Goal: Task Accomplishment & Management: Manage account settings

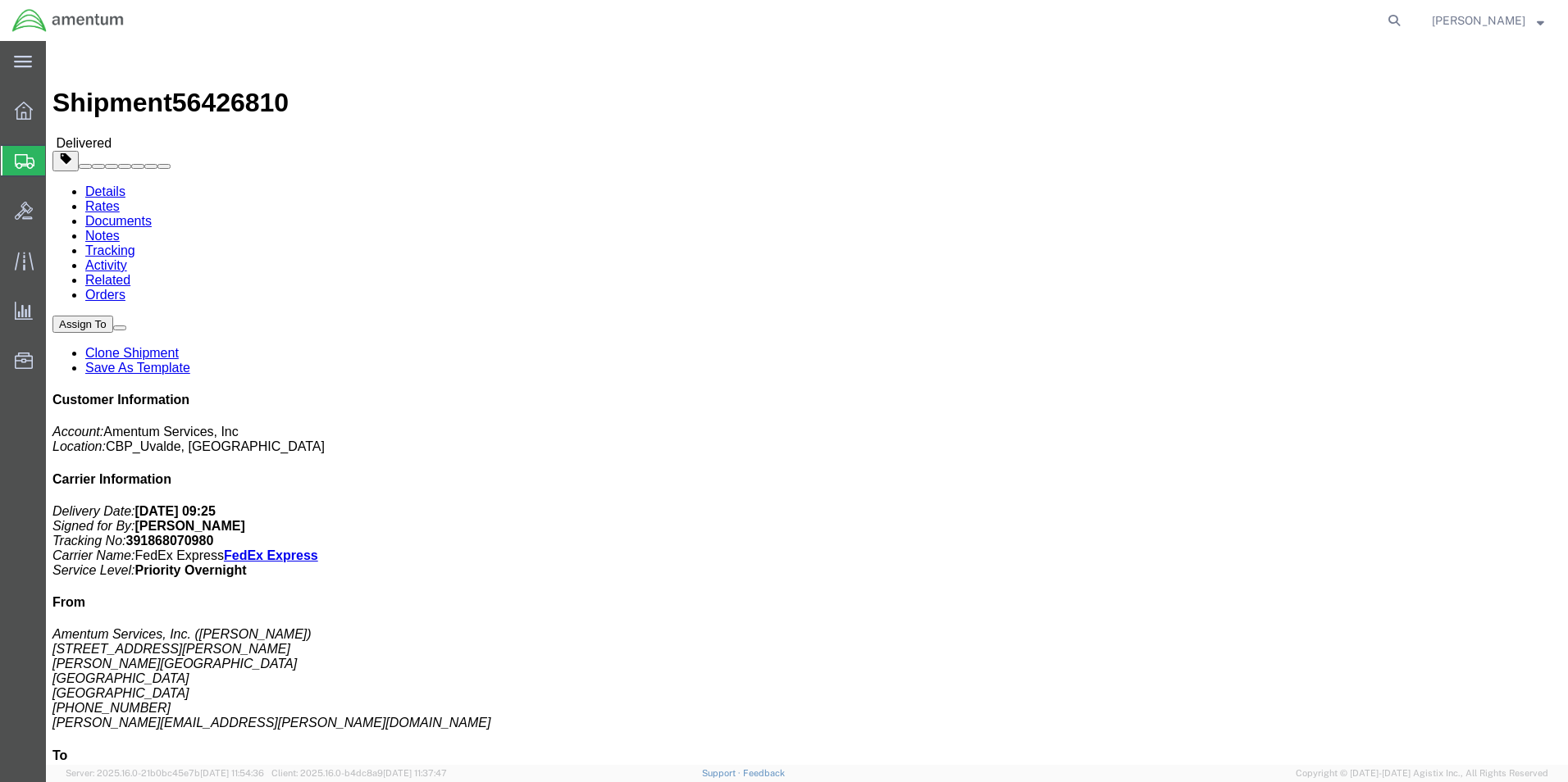
click at [0, 0] on span "Create from Template" at bounding box center [0, 0] width 0 height 0
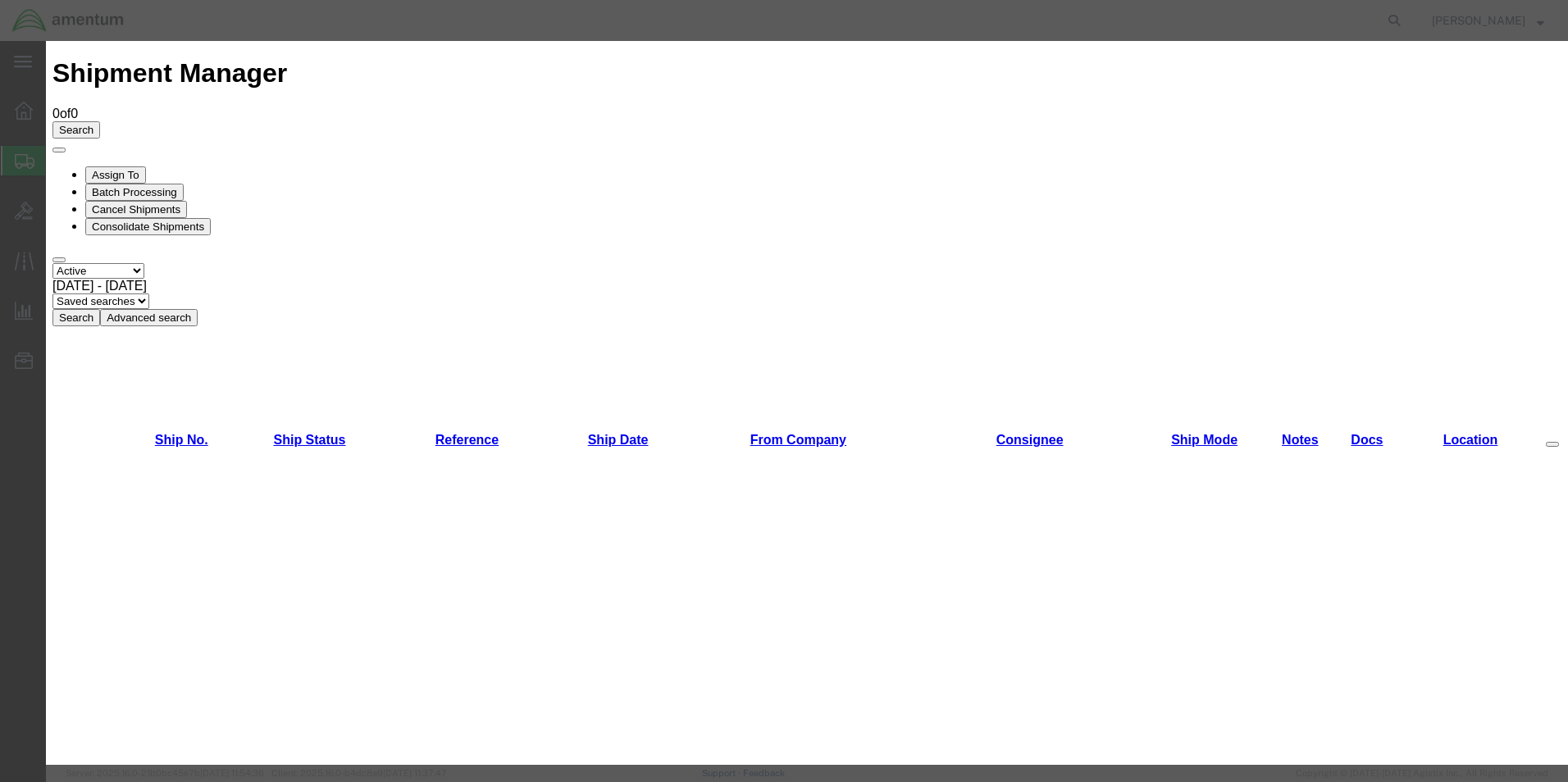
scroll to position [983, 0]
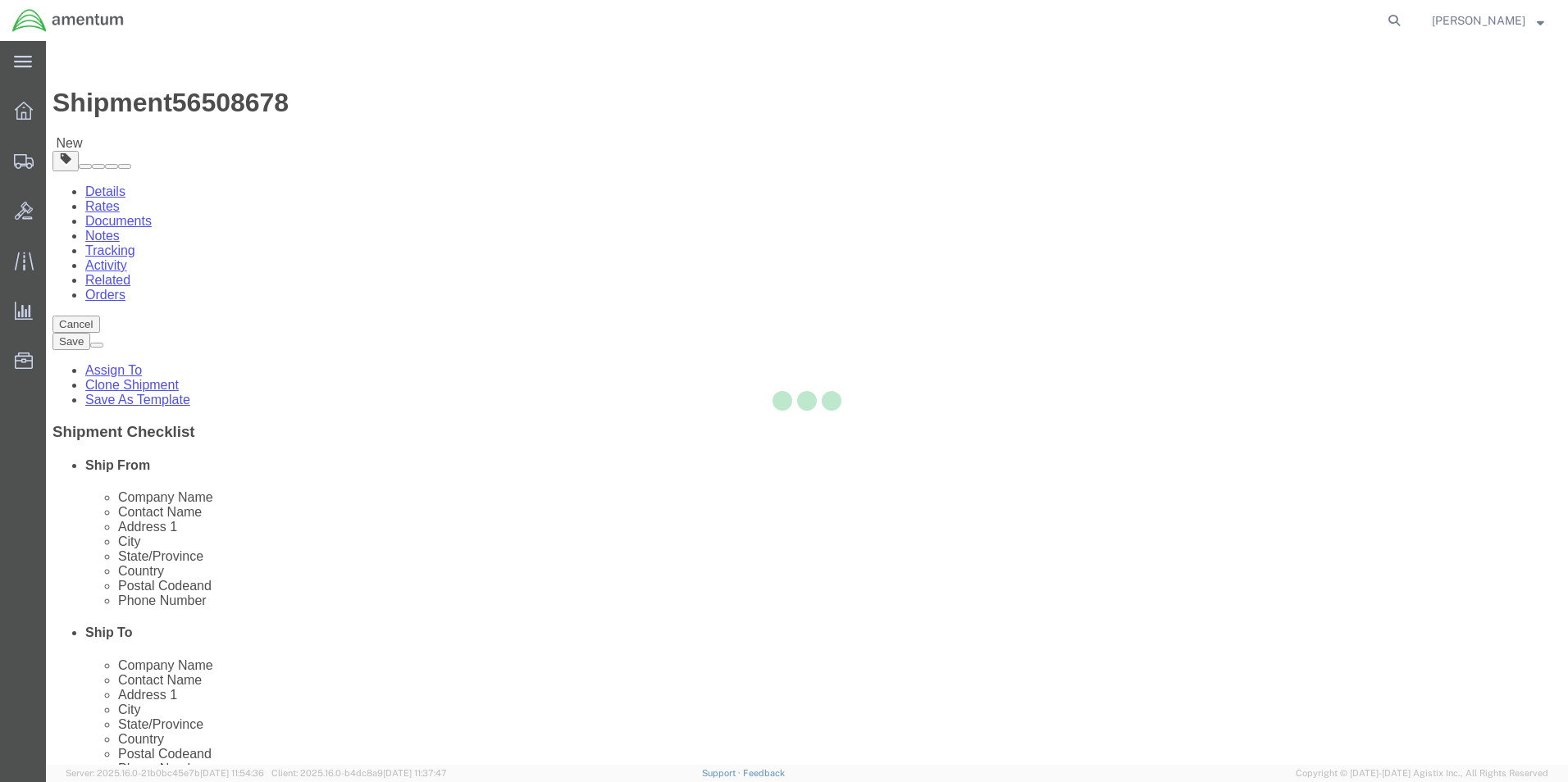
select select "49950"
select select
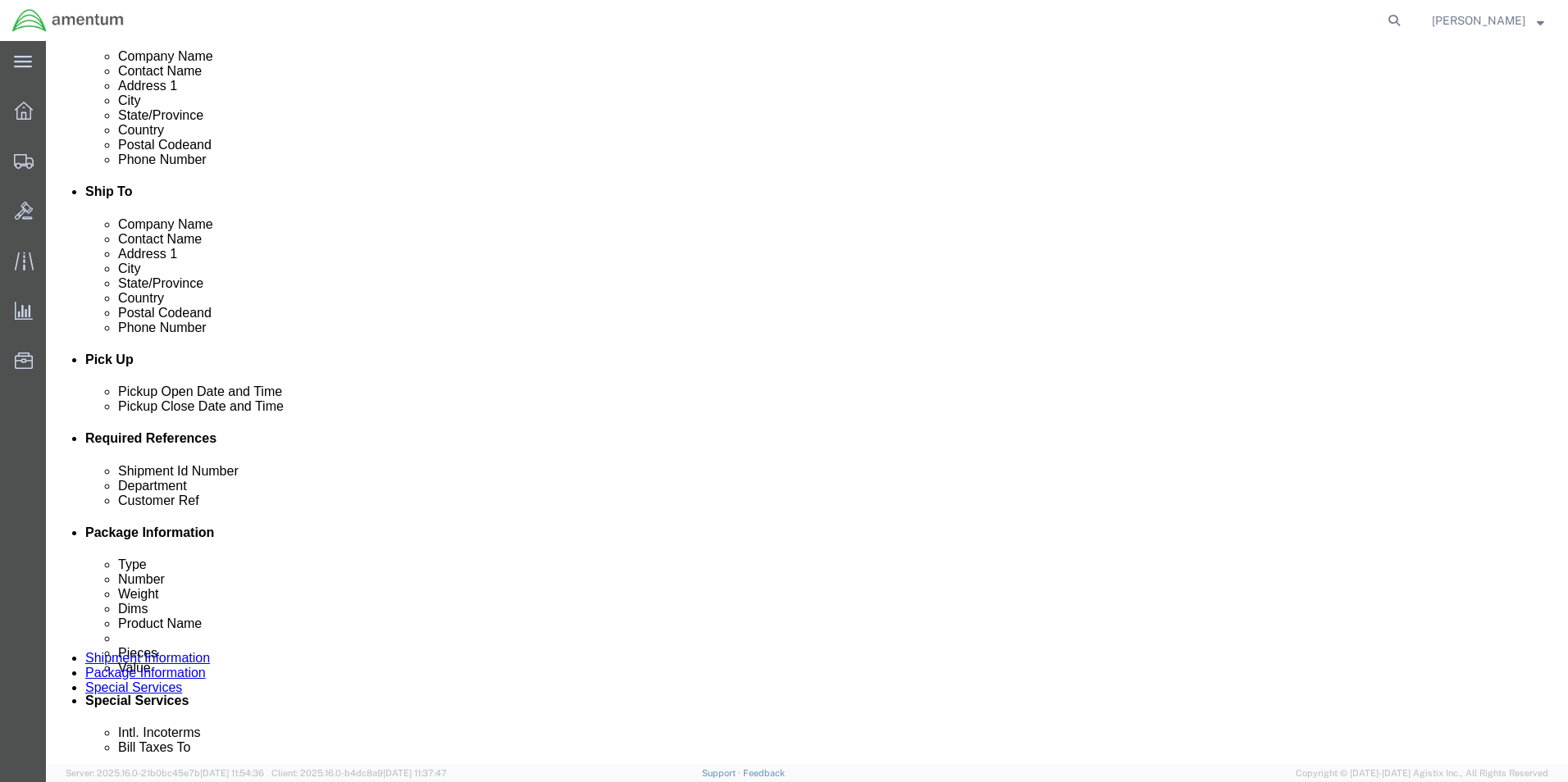
scroll to position [492, 0]
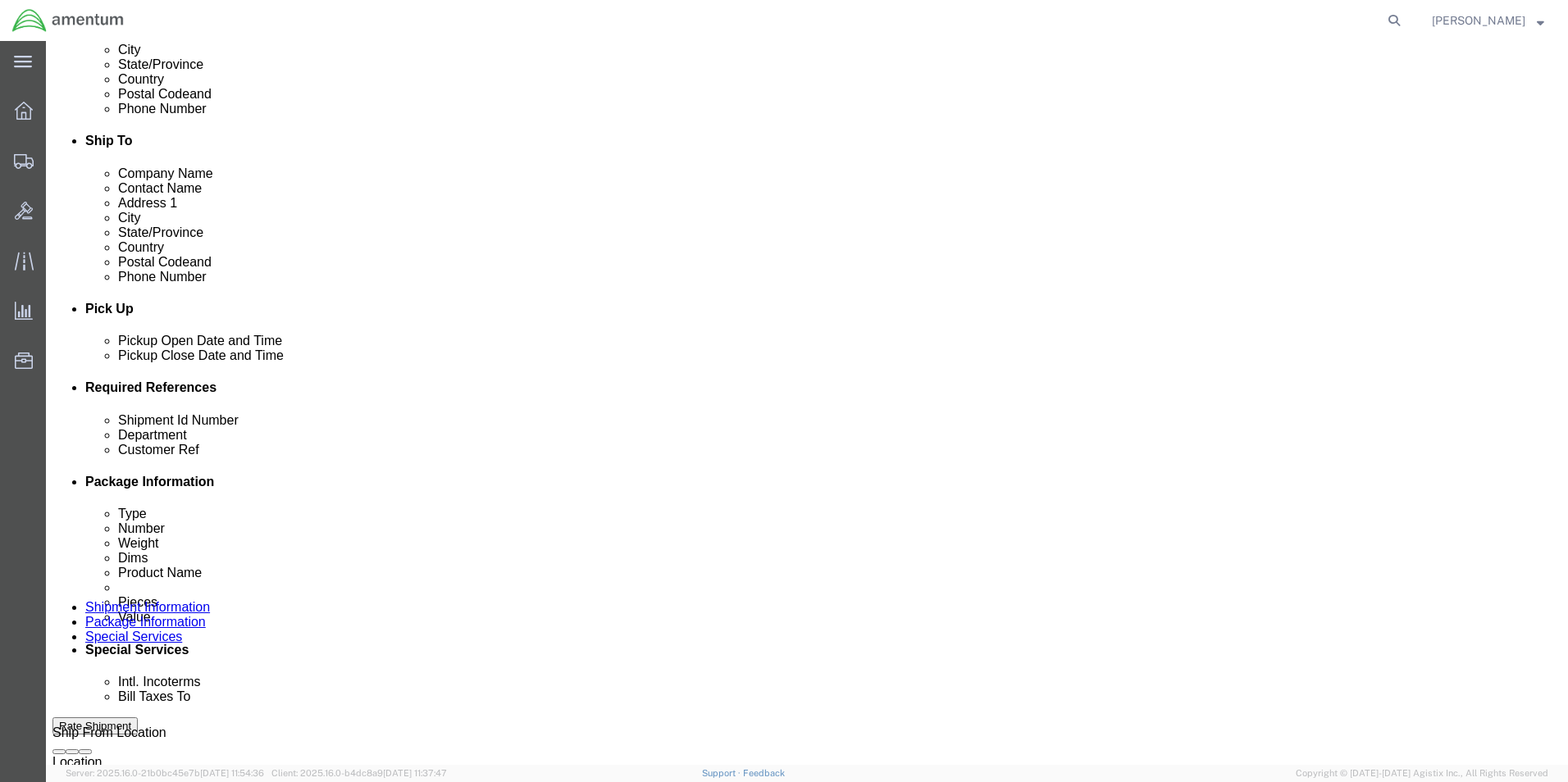
click input "CBP0034811"
type input "CBP0043063"
click div "Shipment Id Number CALIBRATIONS Select Account Type Activity ID Airline Appoint…"
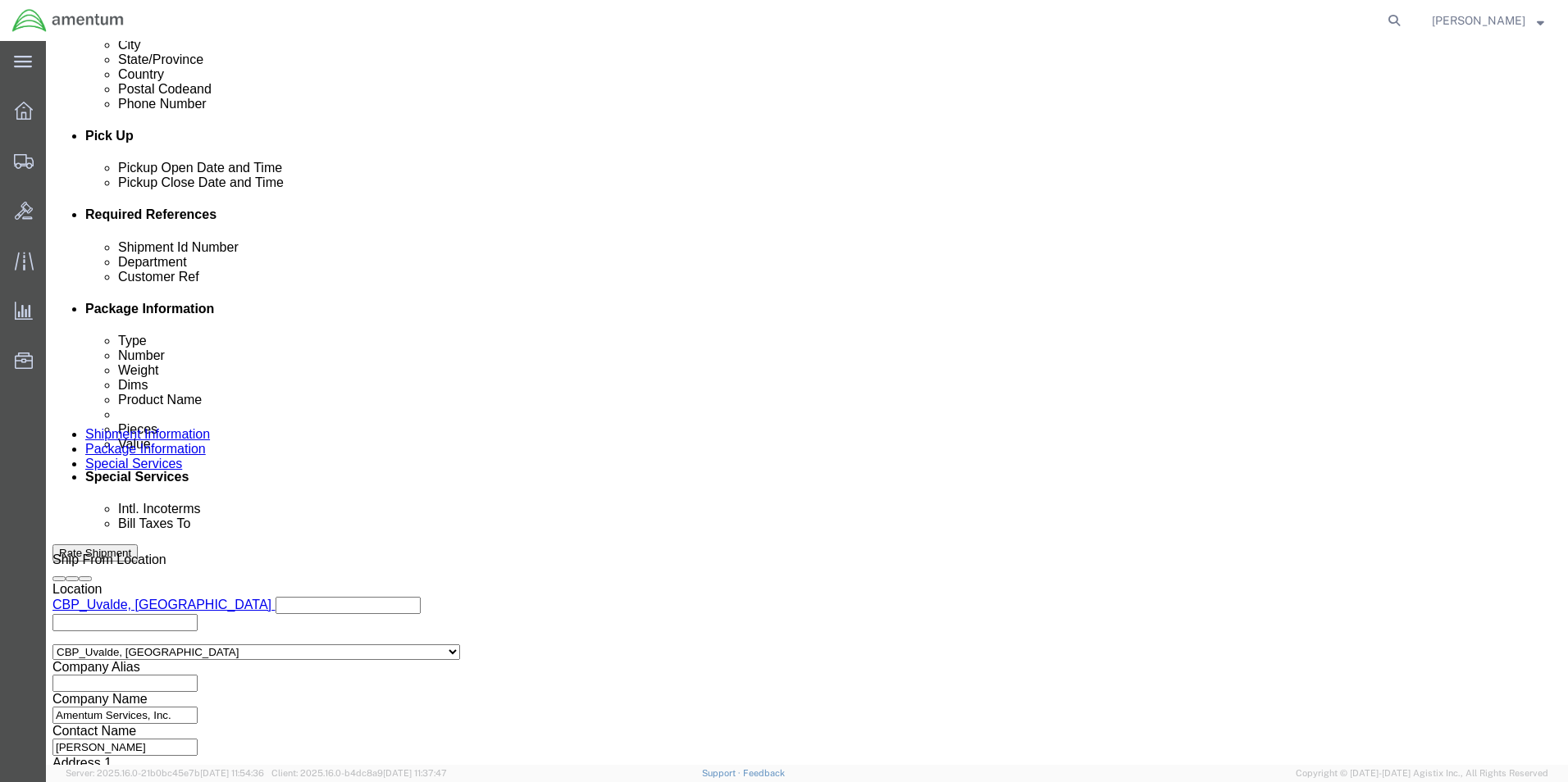
scroll to position [714, 0]
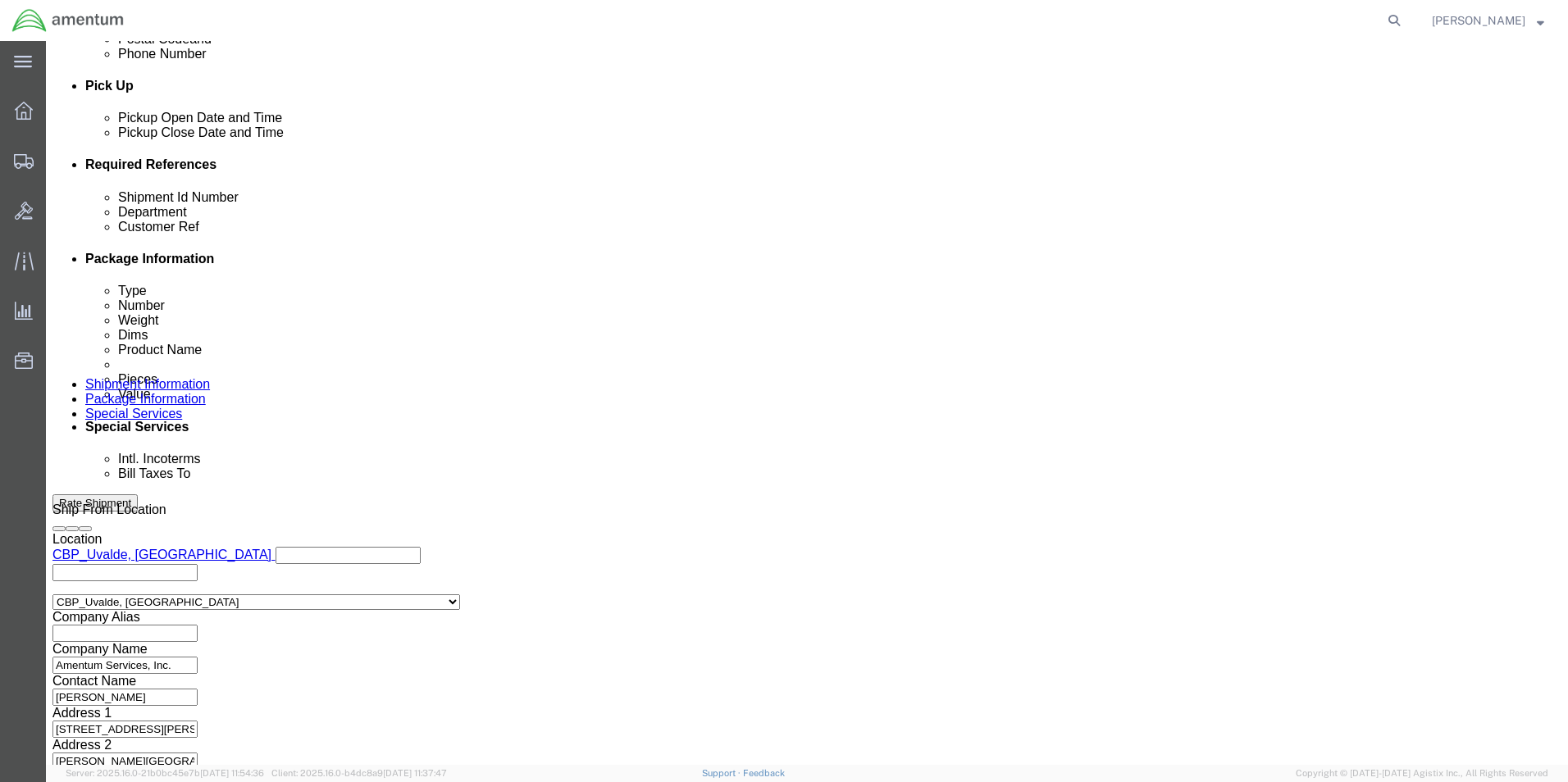
click button "Continue"
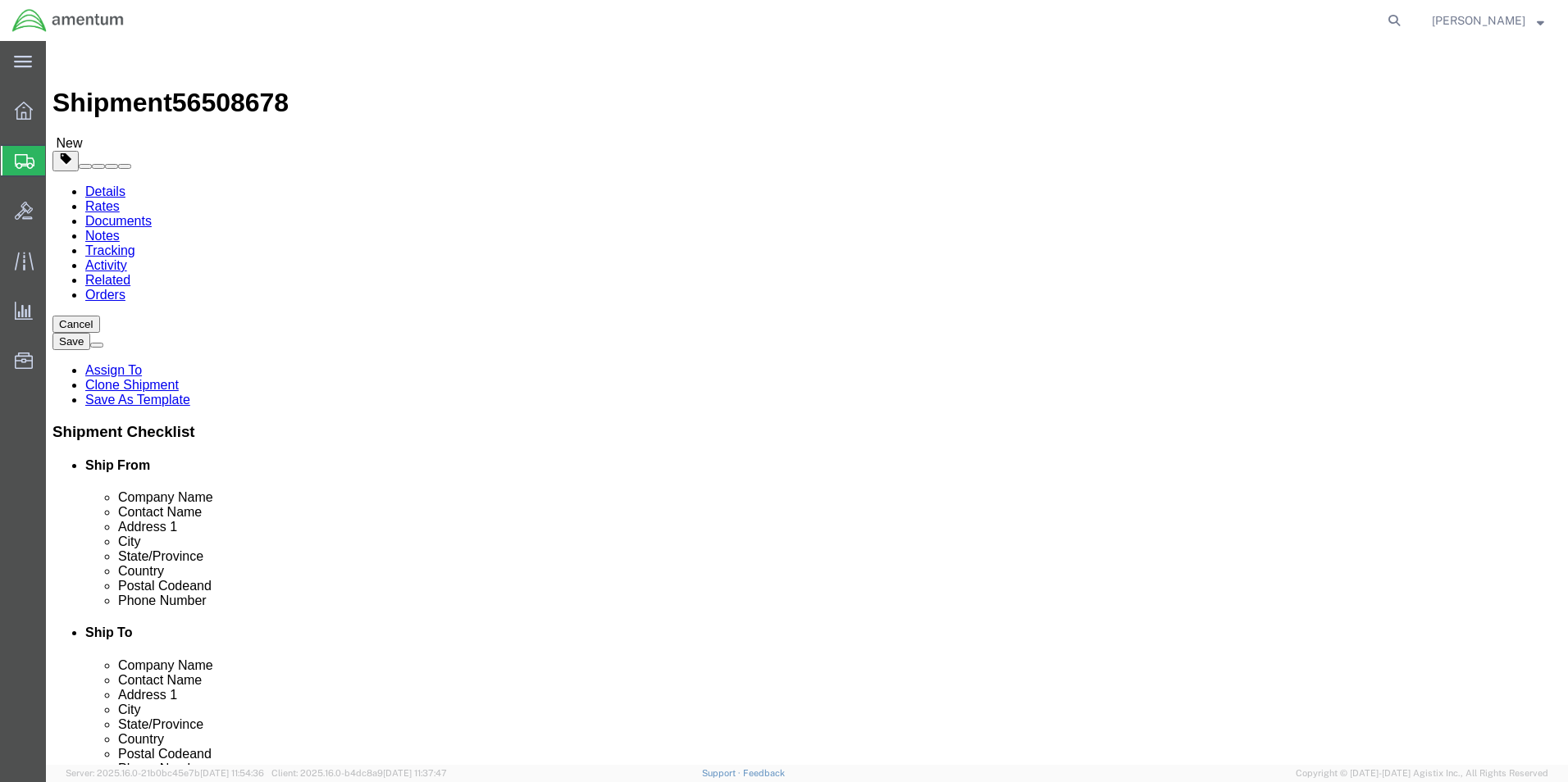
click input "18.00"
type input "1"
type input "12.00"
type input "8.00"
click input "5.40"
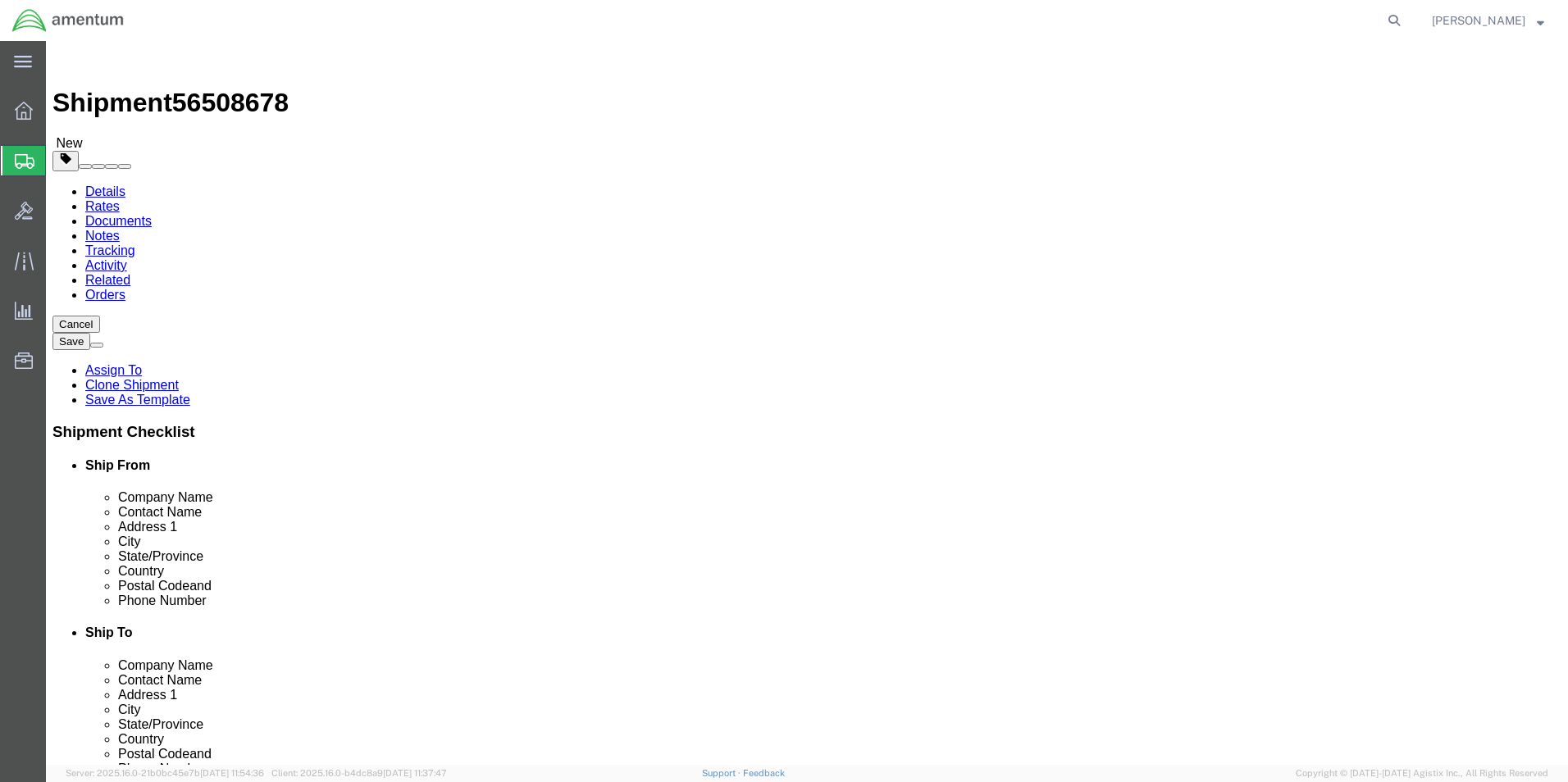
type input "5"
type input "6.1"
click dd "5.00 Each"
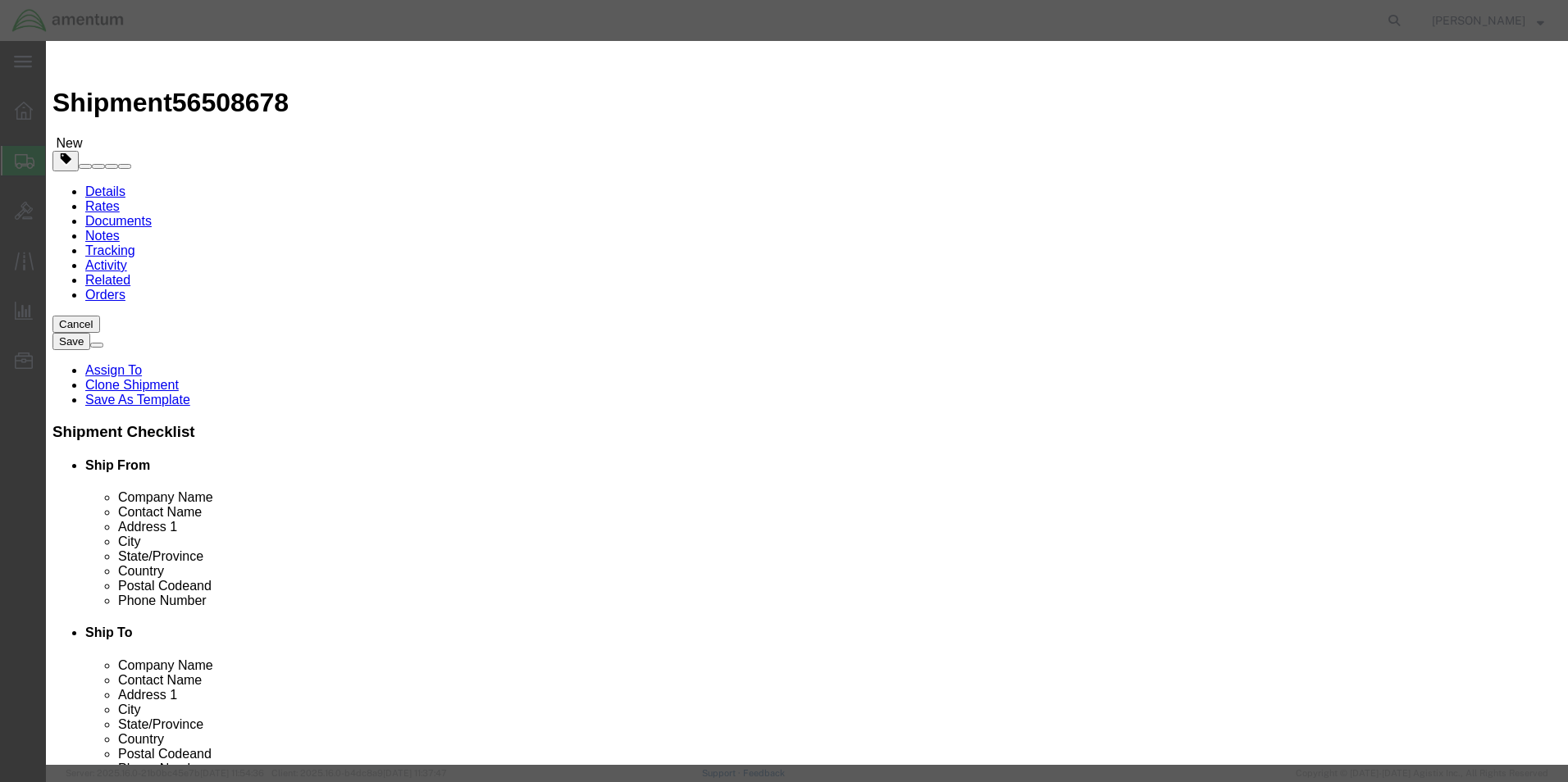
click input "5.00"
type input "5"
type input "4.0"
click div "Commodity library"
click input "1600"
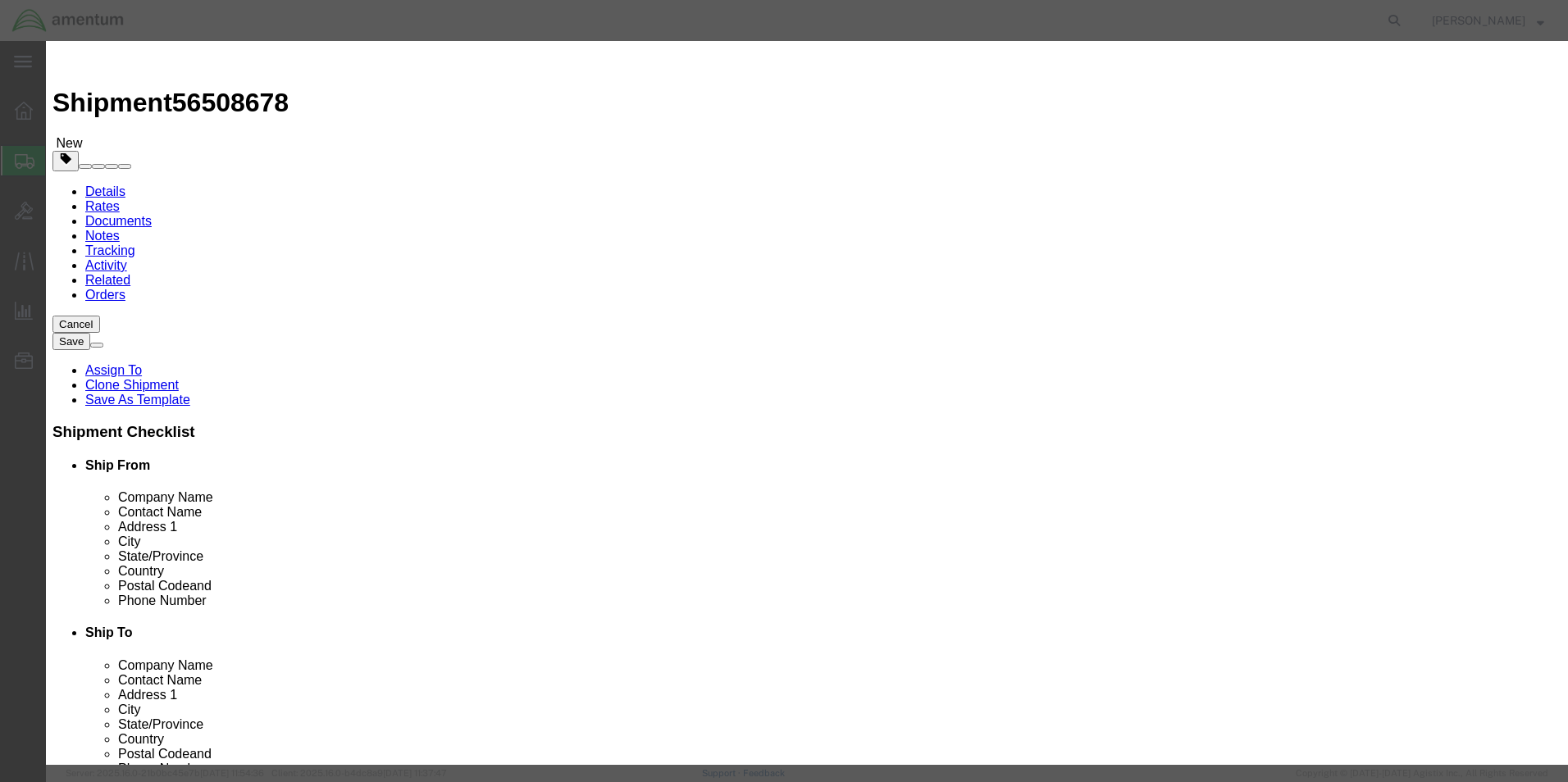
type input "1"
type input "1000.00"
click div "Commodity library"
click button "Save & Close"
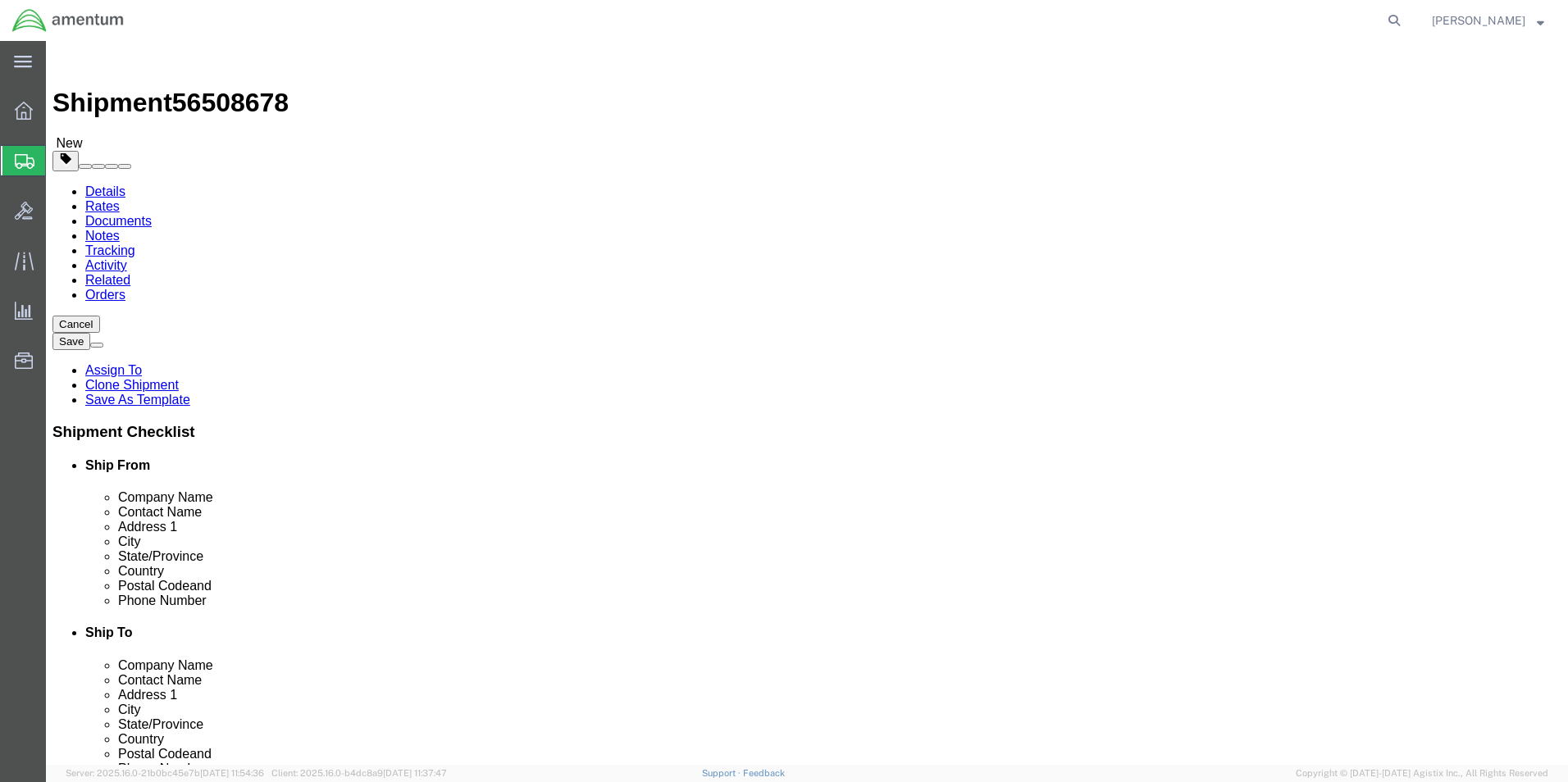
click button "Rate Shipment"
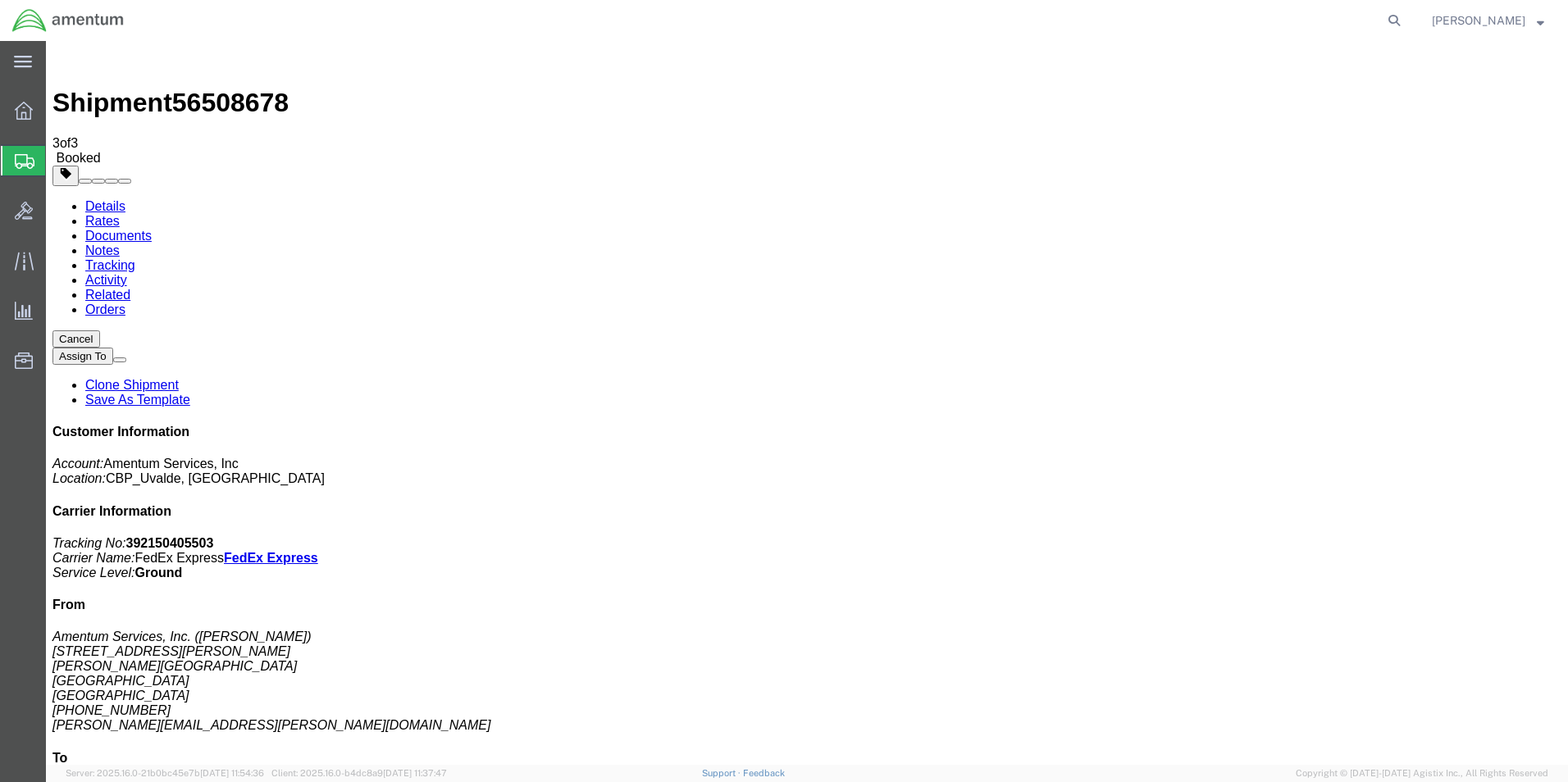
click at [0, 0] on span "Shipment Manager" at bounding box center [0, 0] width 0 height 0
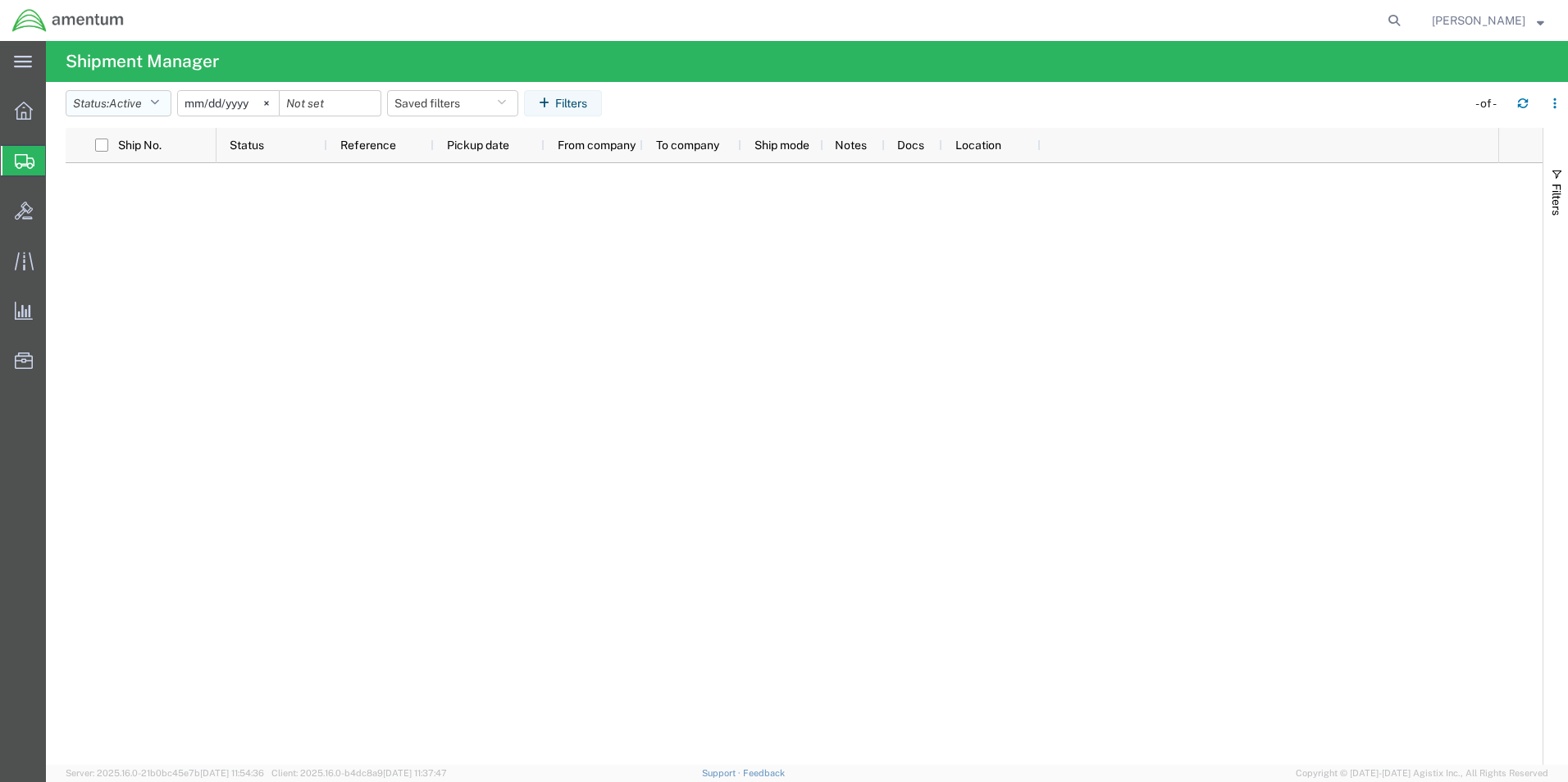
click at [159, 105] on icon "button" at bounding box center [155, 103] width 9 height 11
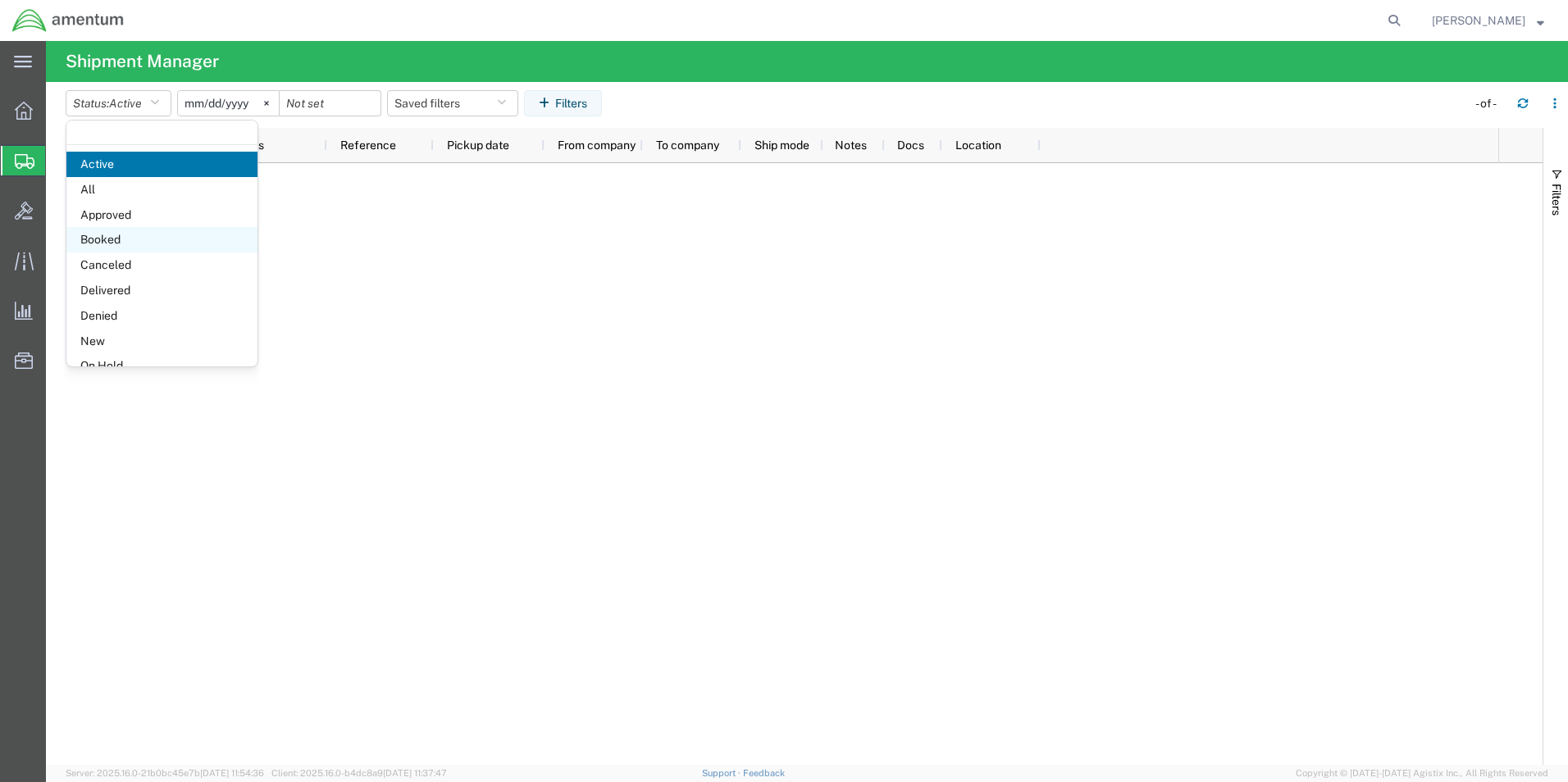
click at [113, 235] on span "Booked" at bounding box center [162, 239] width 191 height 25
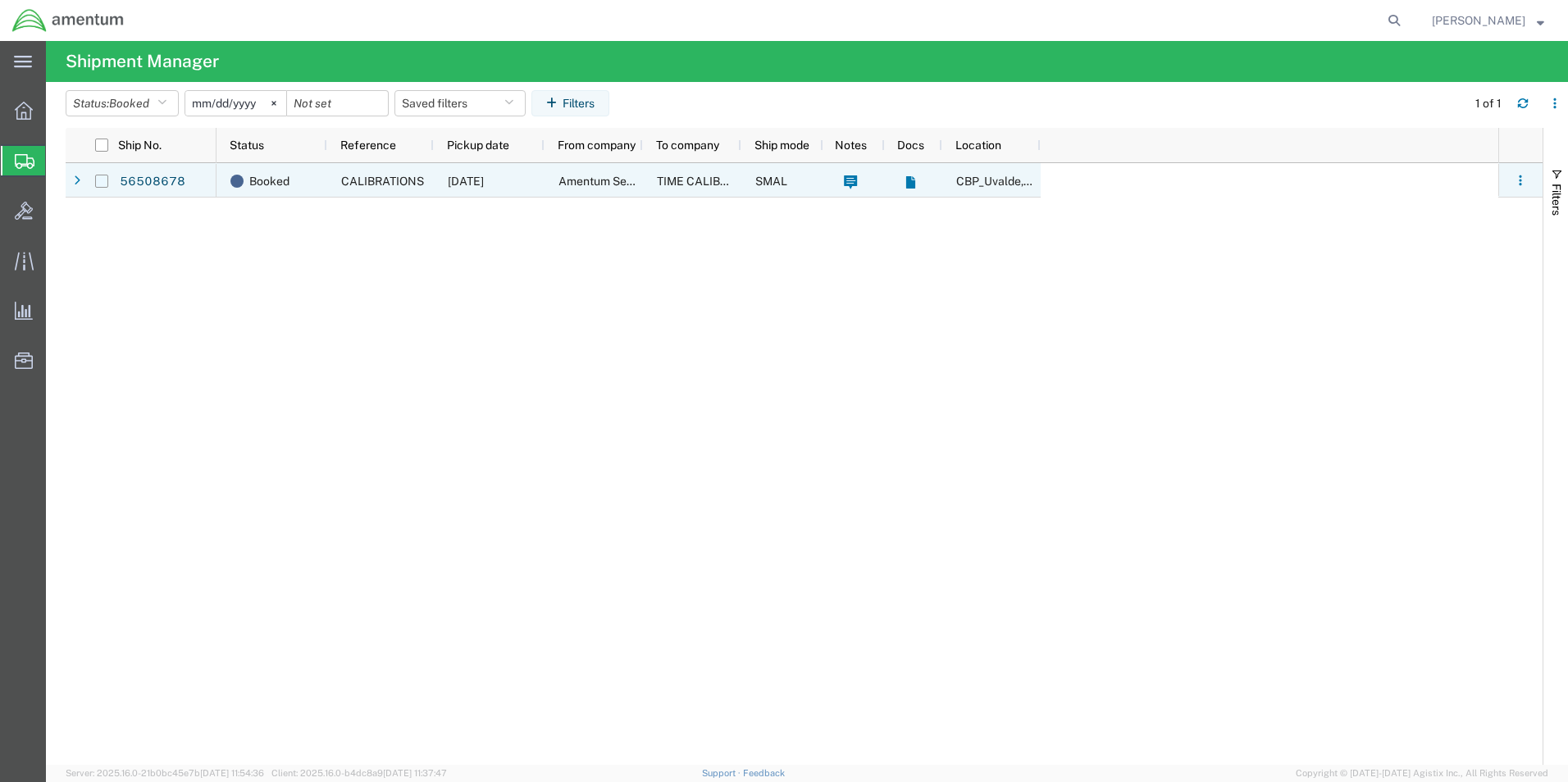
click at [104, 185] on input "Press Space to toggle row selection (unchecked)" at bounding box center [101, 181] width 13 height 13
checkbox input "true"
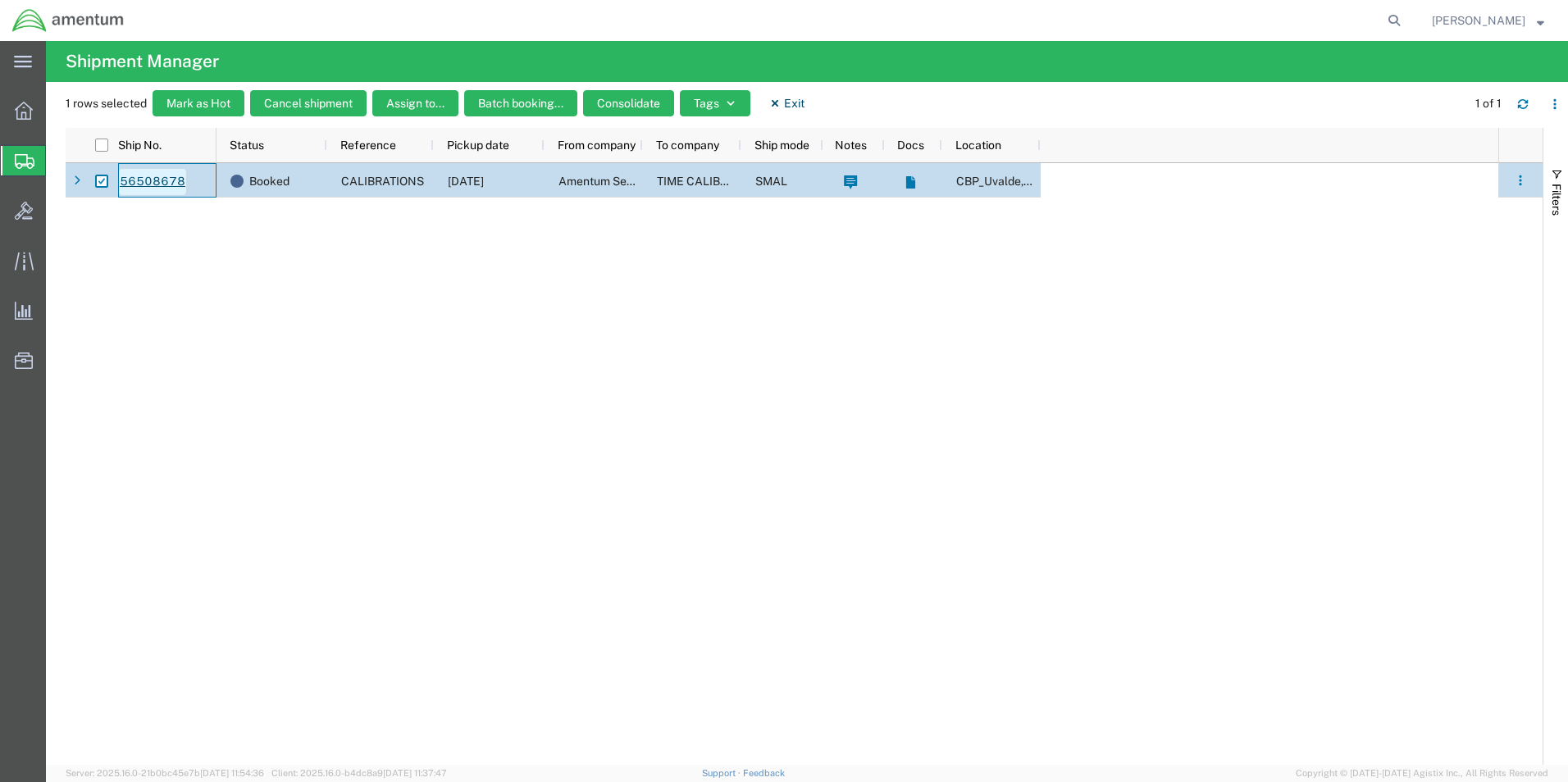
click at [149, 179] on link "56508678" at bounding box center [152, 182] width 67 height 26
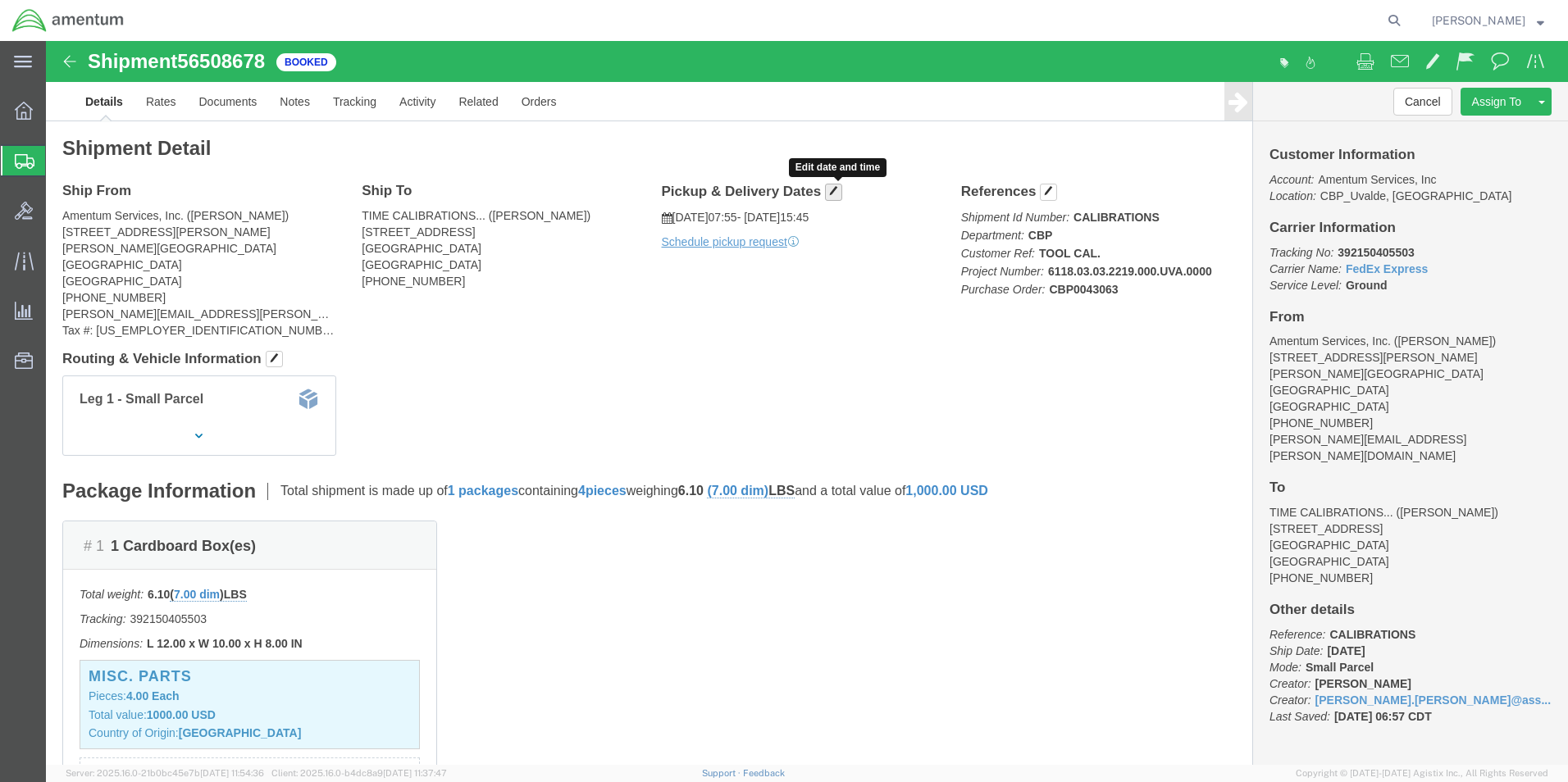
click span "button"
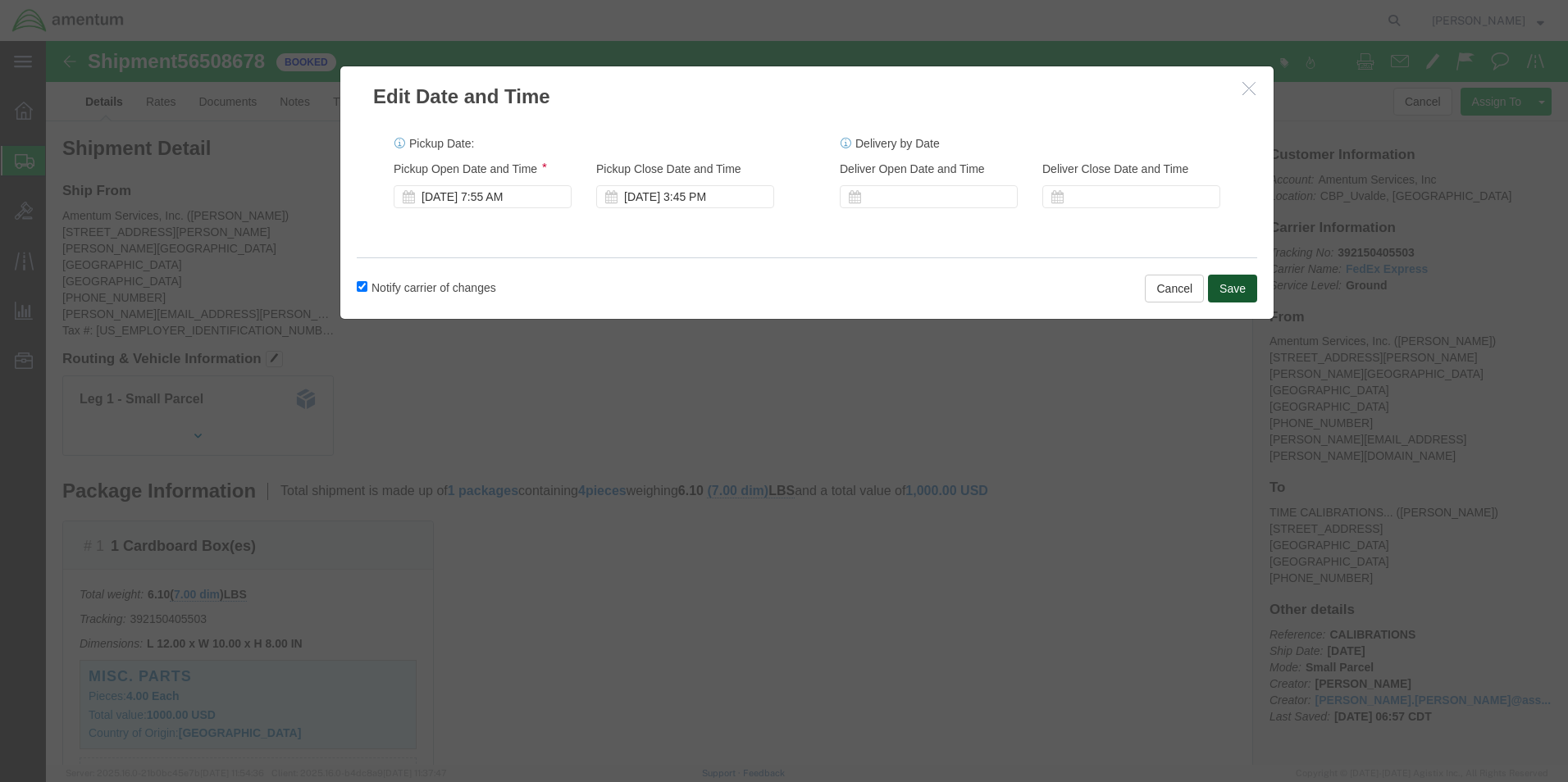
click button "Save"
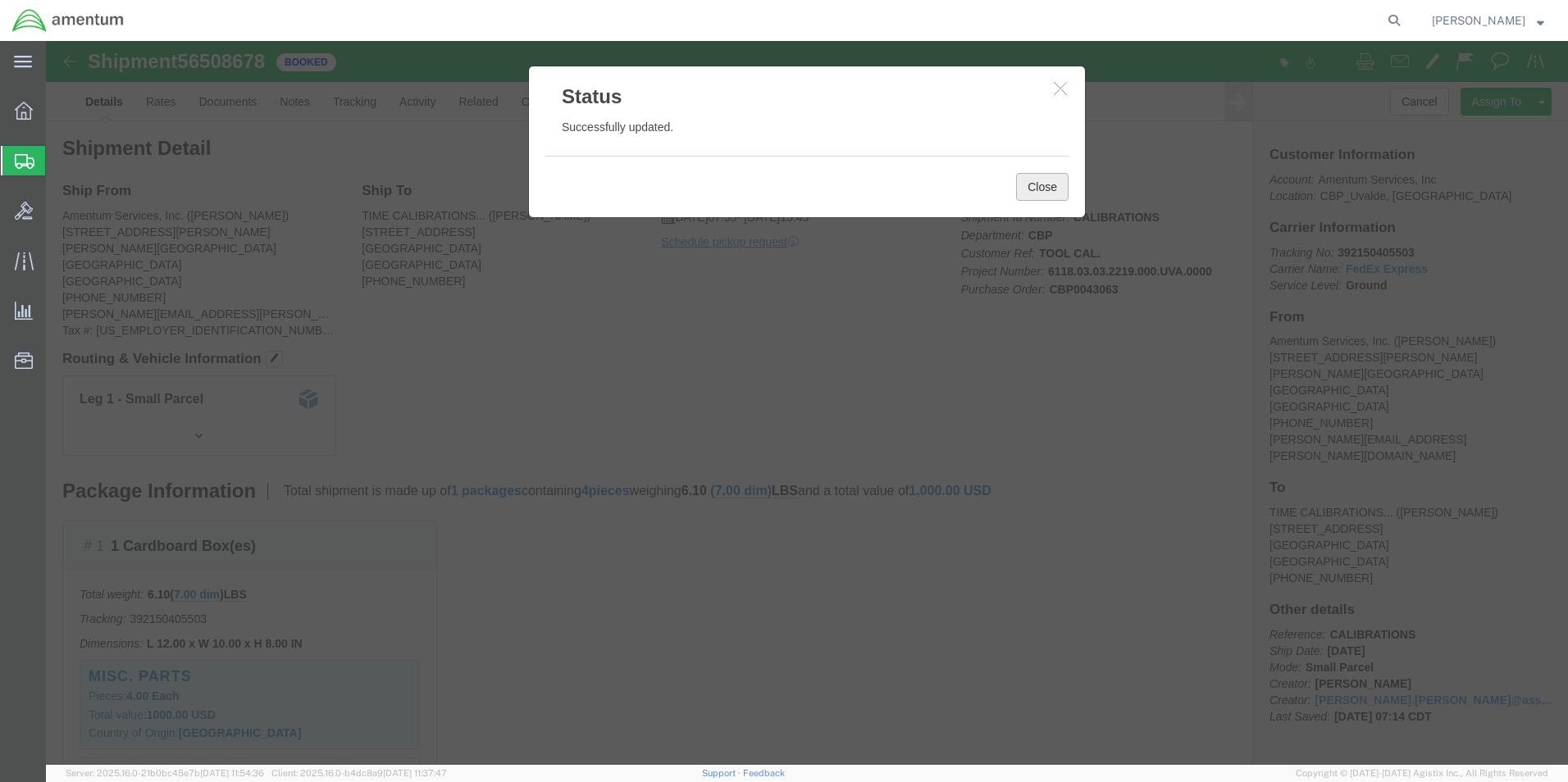
click button "Close"
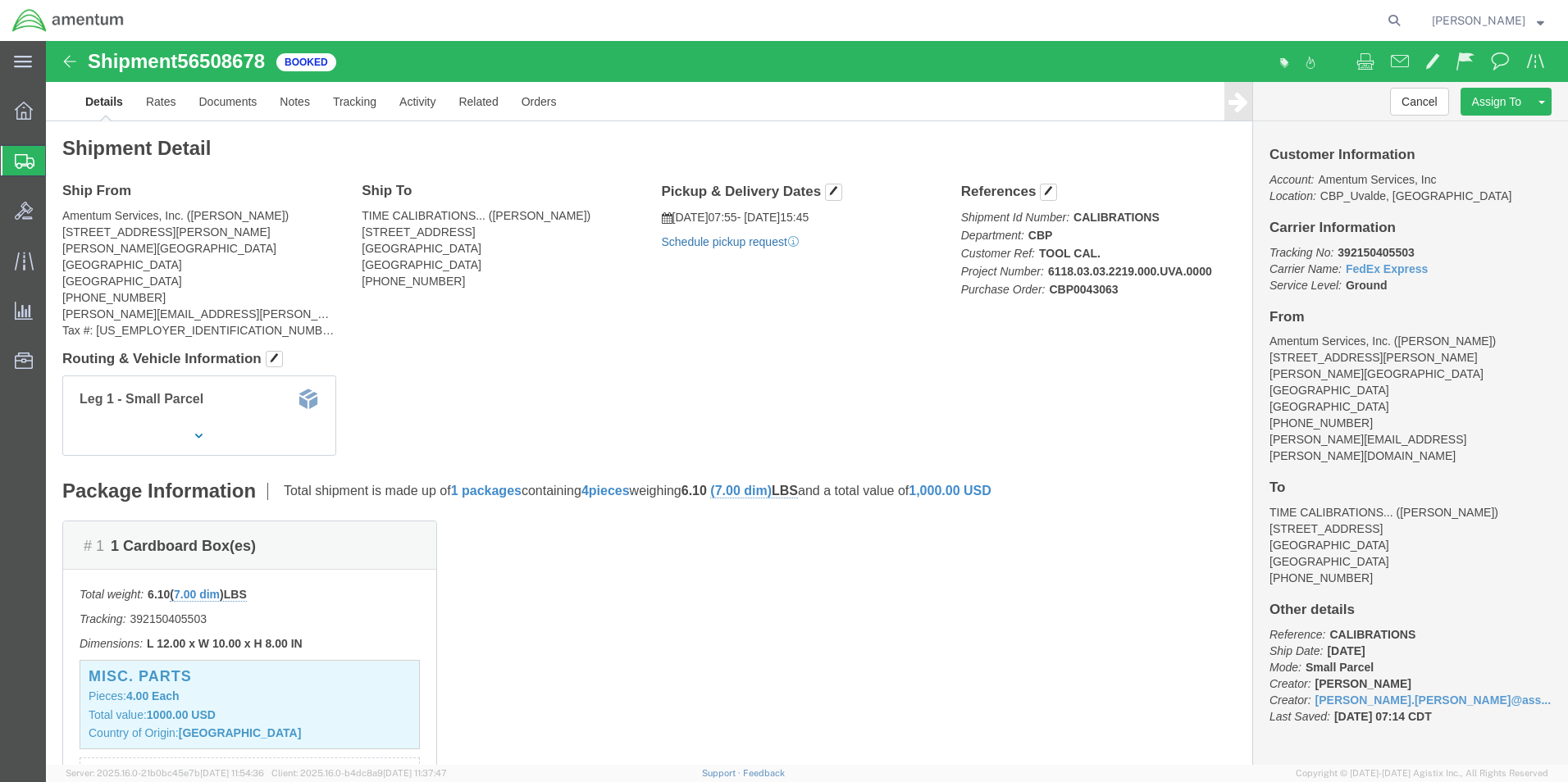
click link "Schedule pickup request"
click at [1541, 18] on strong "button" at bounding box center [1540, 20] width 7 height 6
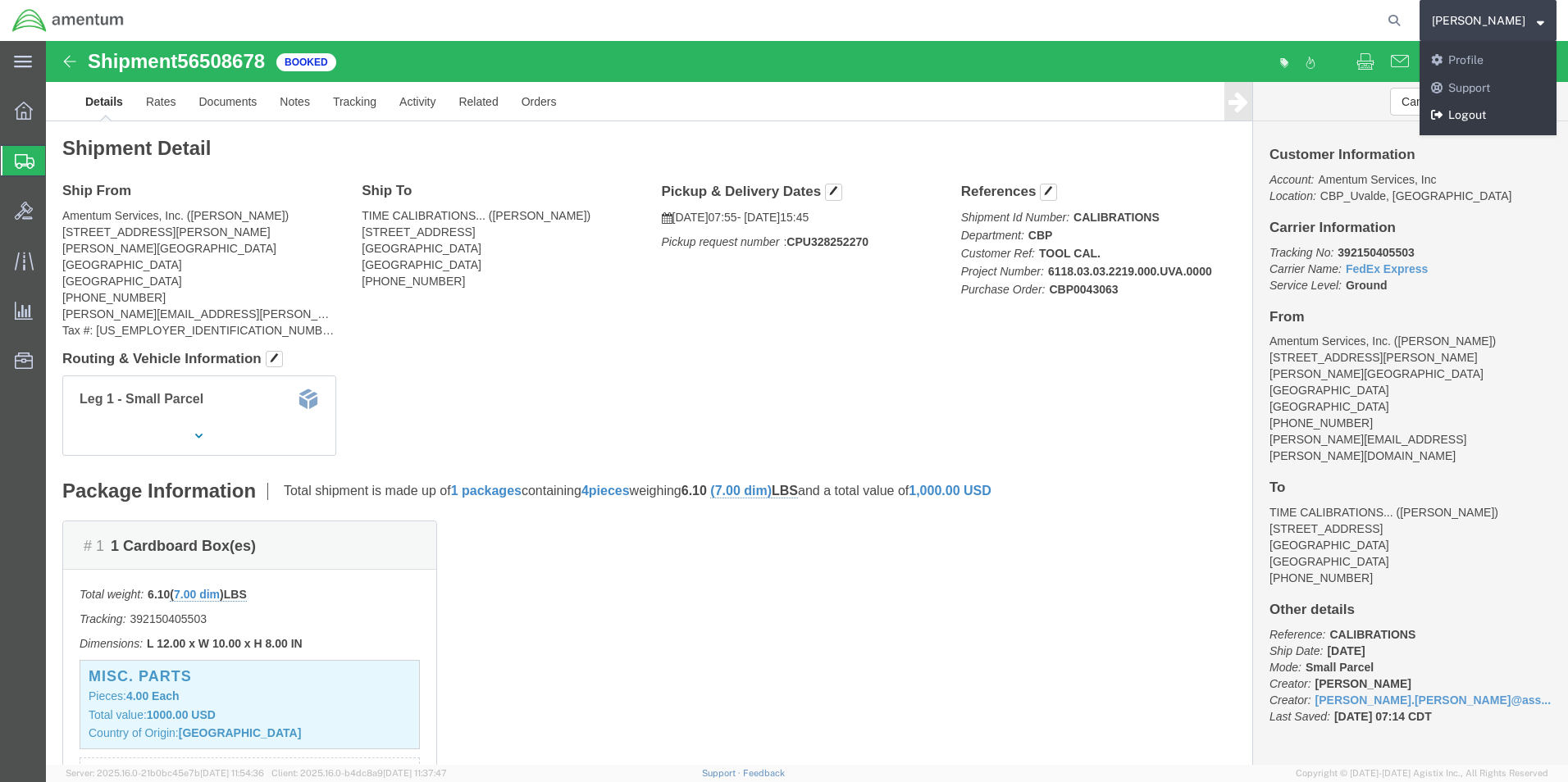
click at [1455, 116] on link "Logout" at bounding box center [1488, 116] width 137 height 28
